Goal: Feedback & Contribution: Leave review/rating

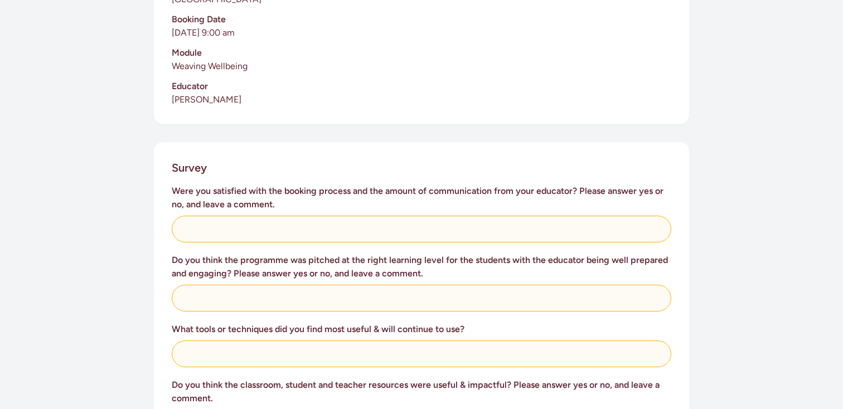
scroll to position [330, 0]
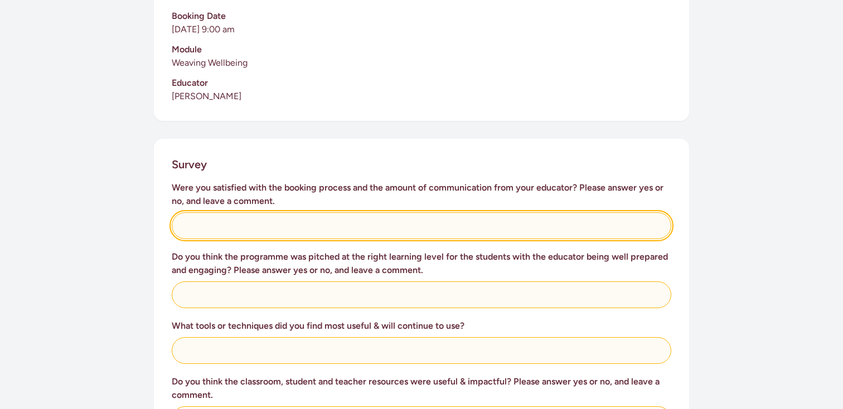
click at [239, 224] on input "text" at bounding box center [422, 225] width 500 height 27
type input "Yes"
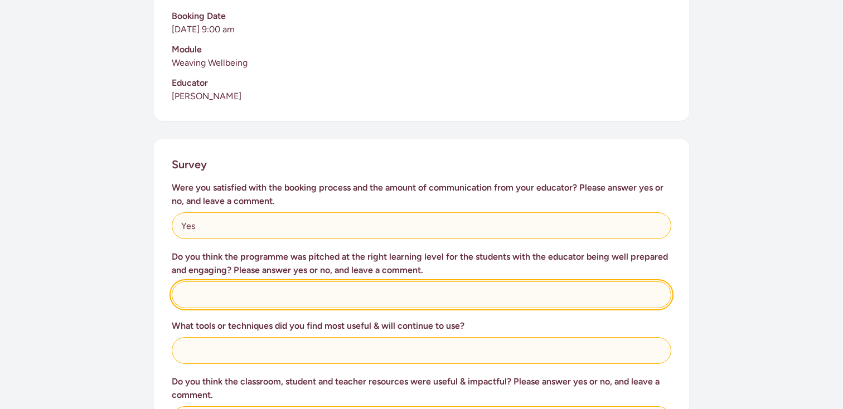
click at [239, 302] on input "text" at bounding box center [422, 295] width 500 height 27
type input "Yes, the content was excellent"
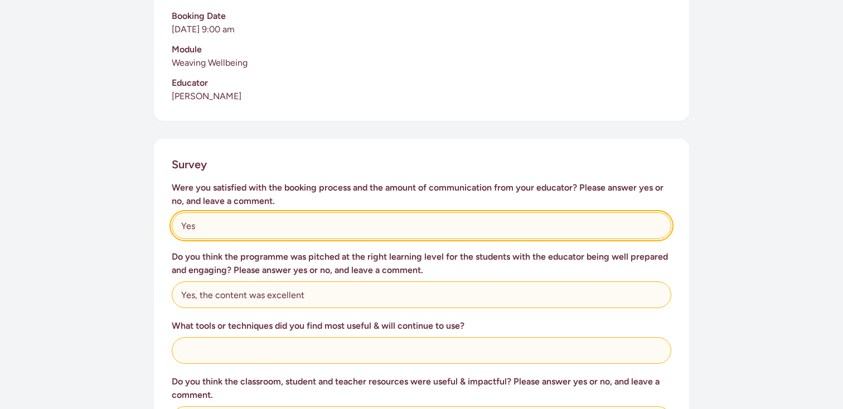
click at [233, 231] on input "Yes" at bounding box center [422, 225] width 500 height 27
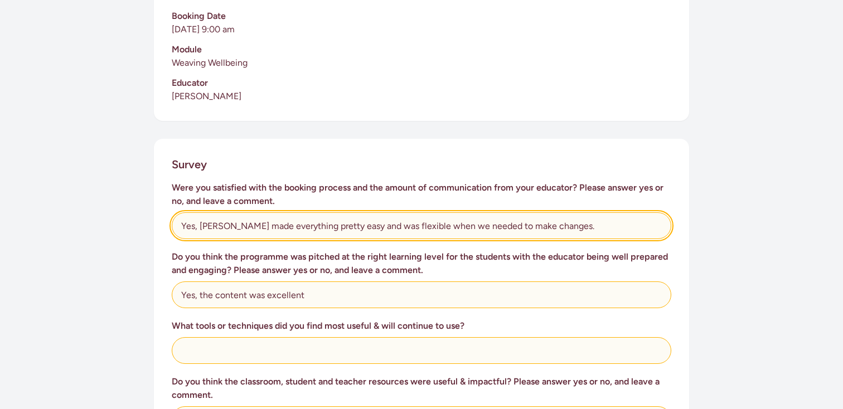
type input "Yes, [PERSON_NAME] made everything pretty easy and was flexible when we needed …"
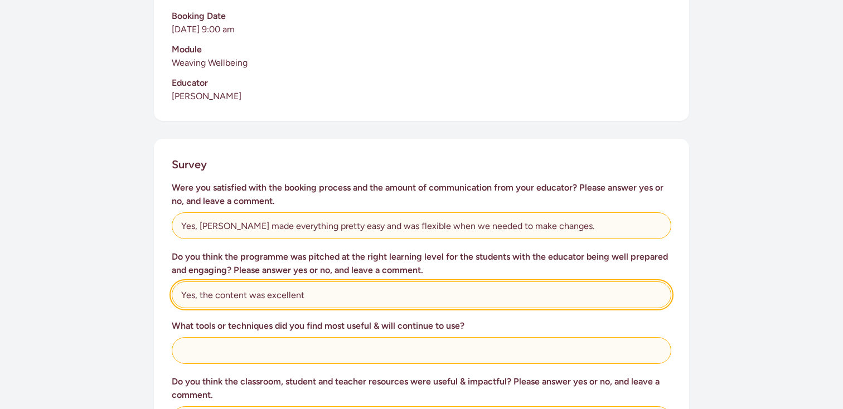
click at [313, 299] on input "Yes, the content was excellent" at bounding box center [422, 295] width 500 height 27
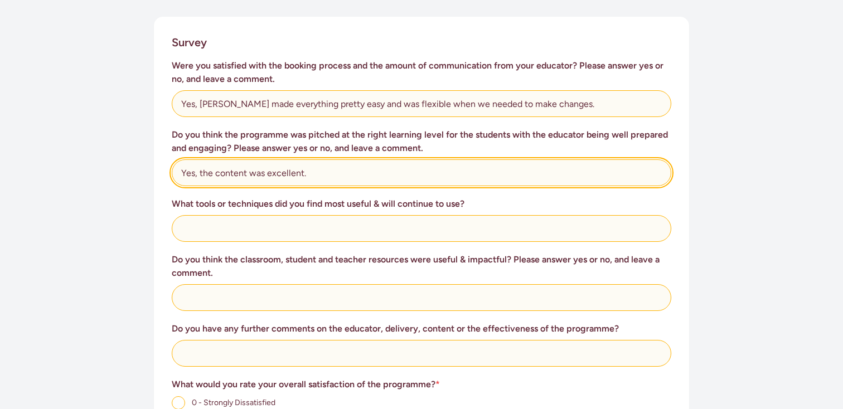
scroll to position [469, 0]
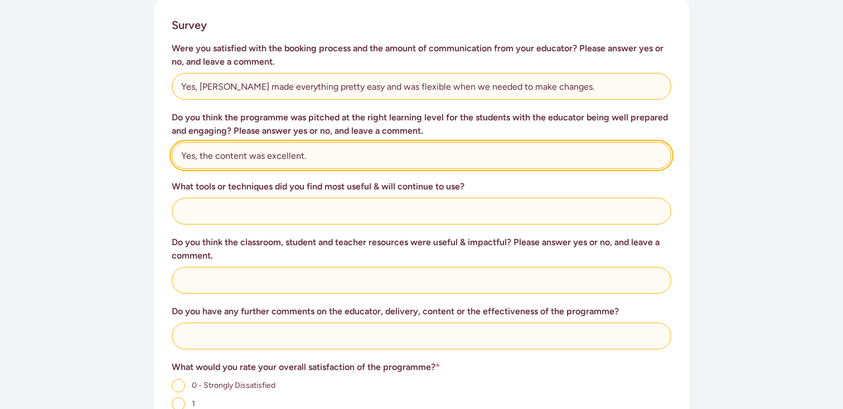
type input "Yes, the content was excellent."
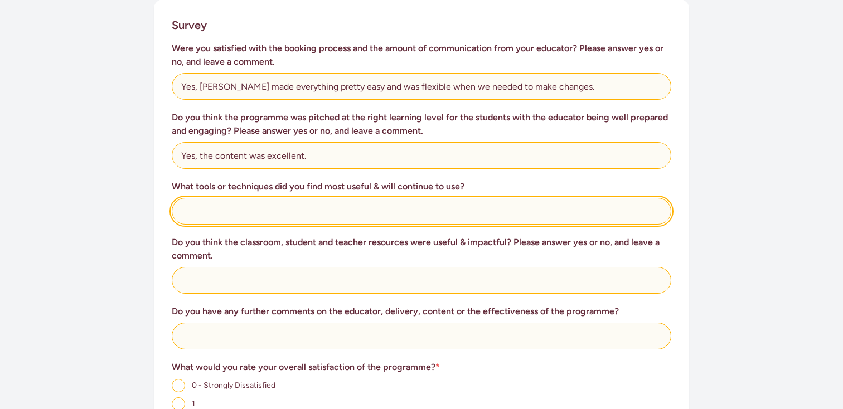
click at [235, 211] on input "text" at bounding box center [422, 211] width 500 height 27
type input "The view that health is more than eating right and exercising, but also include…"
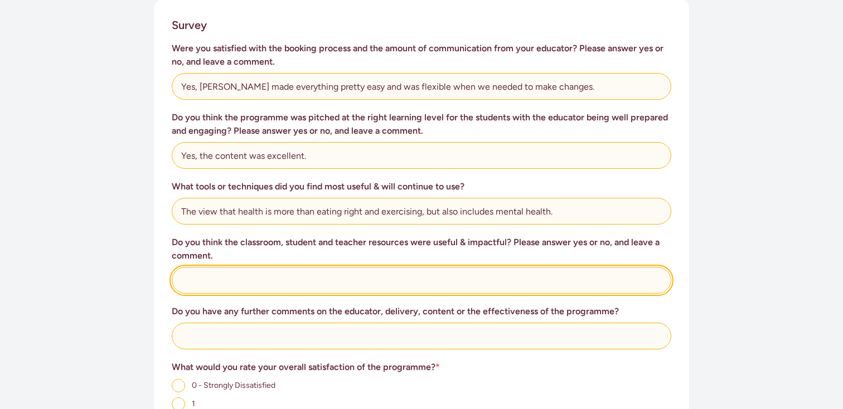
click at [216, 277] on input "text" at bounding box center [422, 280] width 500 height 27
type input "The kids worked in their workbooks, but probably got more out of the discussion…"
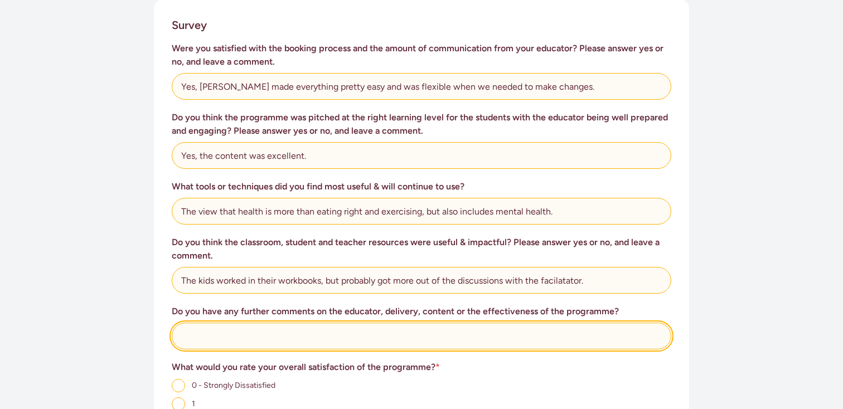
click at [212, 335] on input "text" at bounding box center [422, 336] width 500 height 27
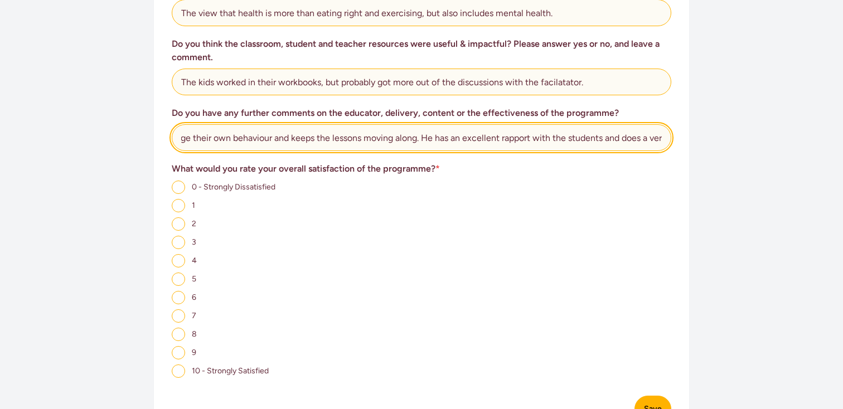
scroll to position [706, 0]
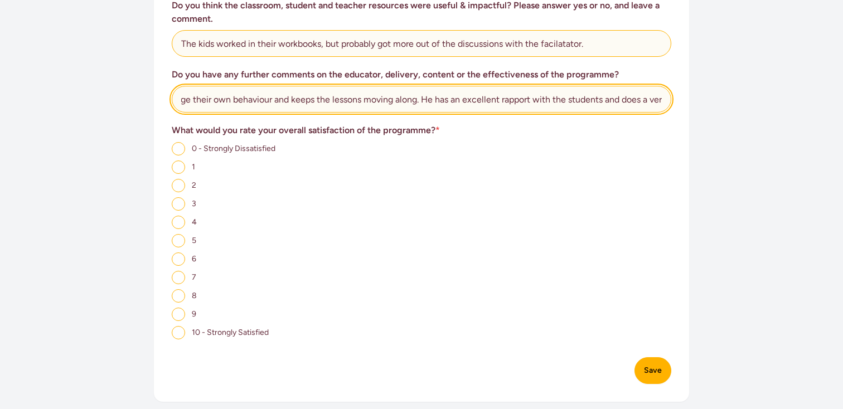
type input "[PERSON_NAME] is an excellent educator who delivers the programme well. He deal…"
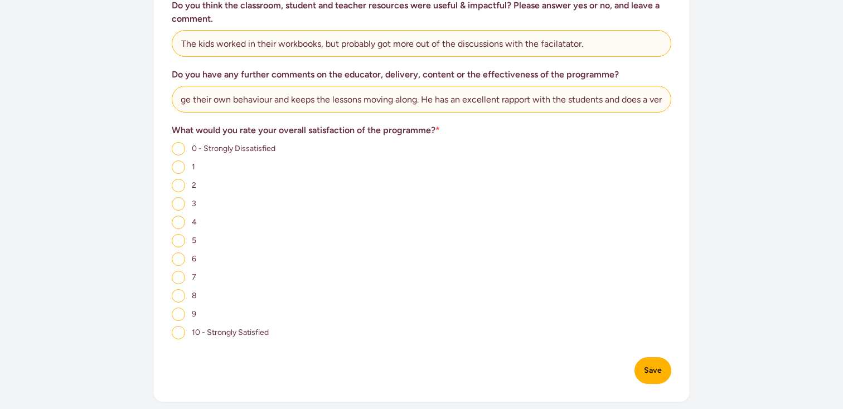
scroll to position [0, 0]
click at [177, 318] on input "9" at bounding box center [178, 314] width 13 height 13
radio input "true"
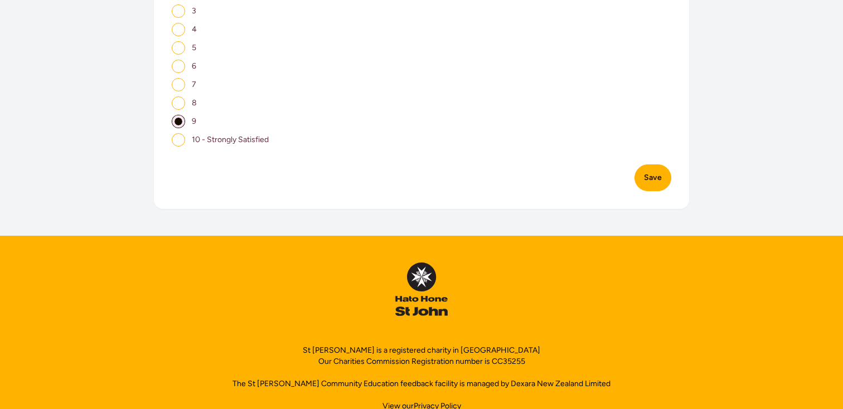
scroll to position [903, 0]
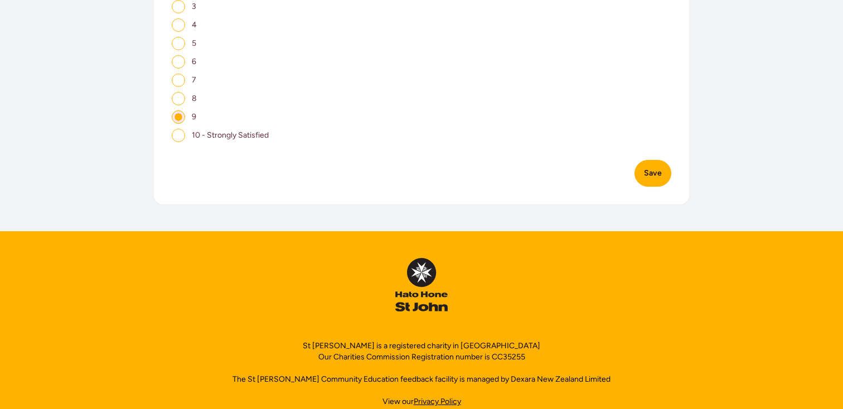
click at [655, 177] on button "Save" at bounding box center [653, 173] width 37 height 27
